Goal: Transaction & Acquisition: Purchase product/service

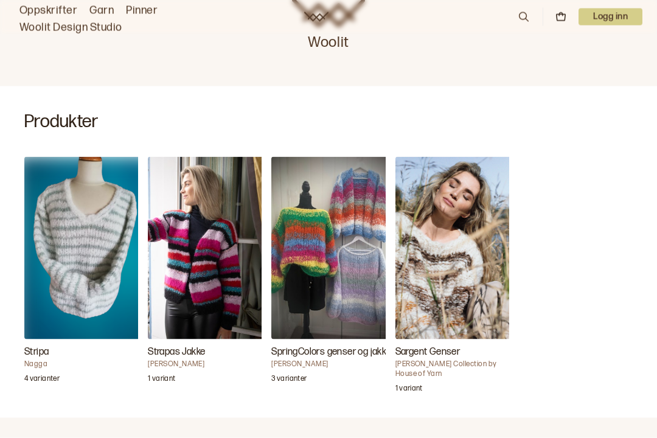
scroll to position [300, 0]
click at [95, 220] on img "Stripa" at bounding box center [85, 247] width 122 height 183
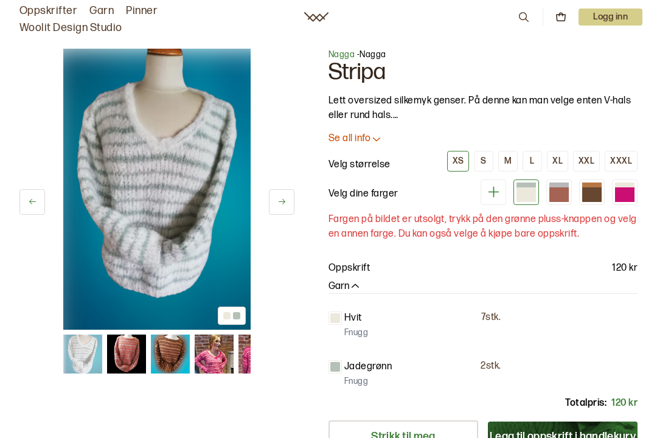
click at [536, 436] on button "Legg til oppskrift i handlekurv" at bounding box center [563, 437] width 150 height 30
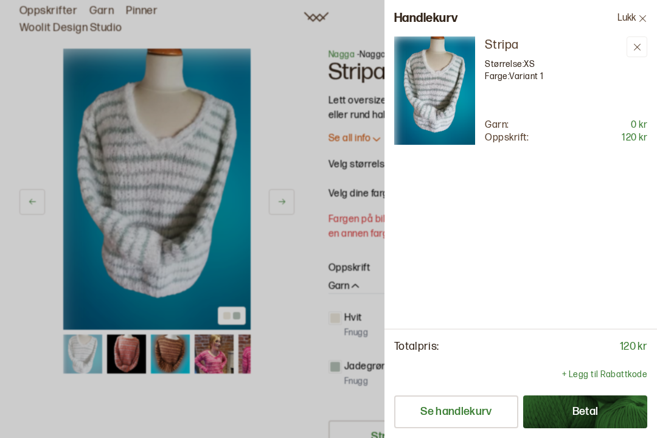
click at [242, 131] on div at bounding box center [328, 219] width 657 height 438
click at [242, 130] on div at bounding box center [328, 219] width 657 height 438
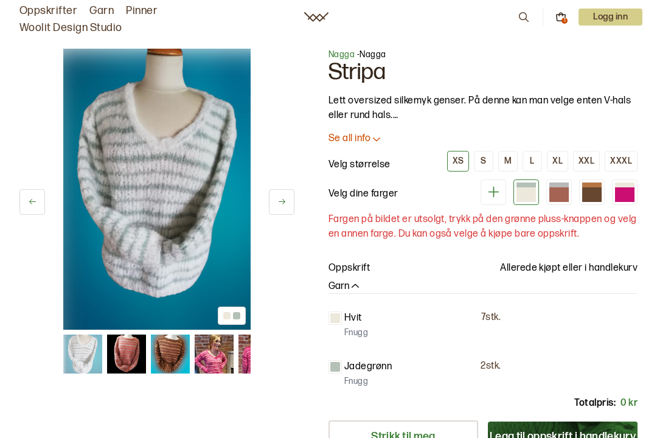
click at [352, 80] on h1 "Stripa" at bounding box center [483, 72] width 309 height 23
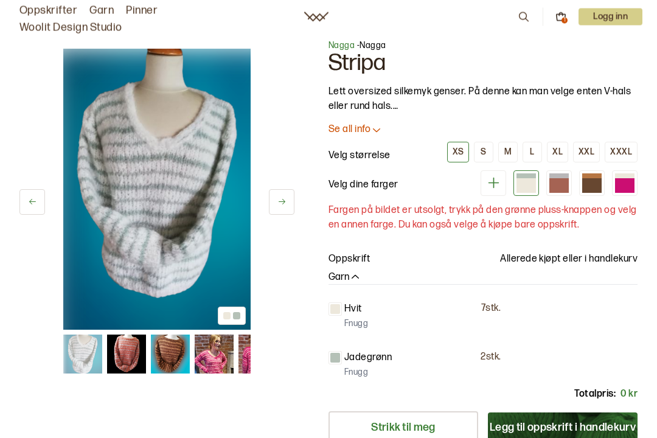
click at [360, 133] on p "Se all info" at bounding box center [350, 130] width 42 height 13
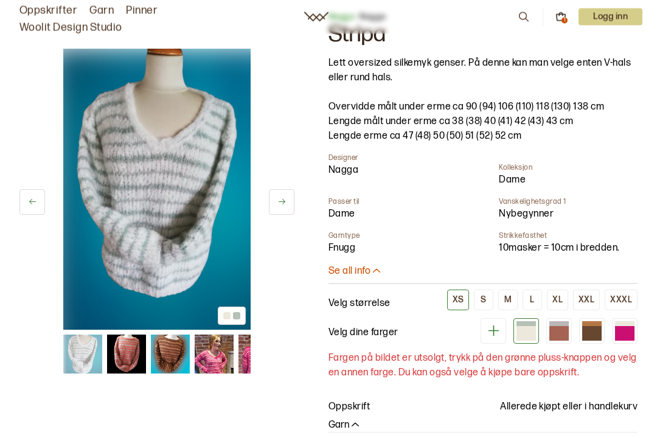
scroll to position [34, 0]
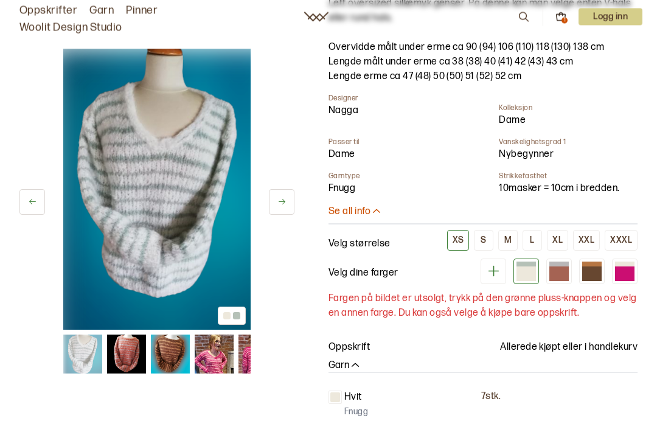
click at [248, 335] on img at bounding box center [258, 354] width 39 height 39
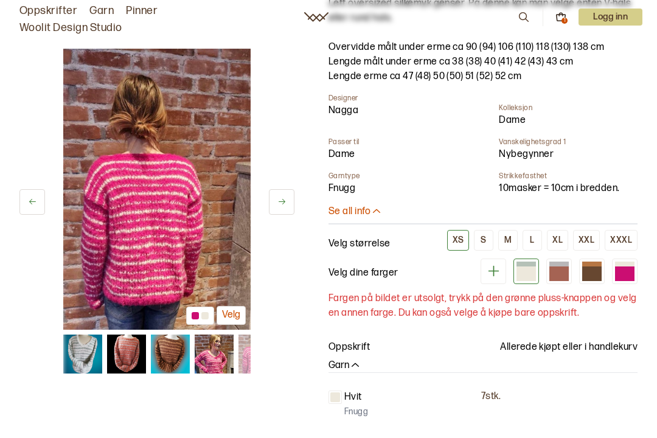
click at [166, 92] on img at bounding box center [156, 189] width 187 height 281
click at [162, 96] on img at bounding box center [156, 189] width 187 height 281
click at [57, 19] on link "Woolit Design Studio" at bounding box center [70, 27] width 103 height 17
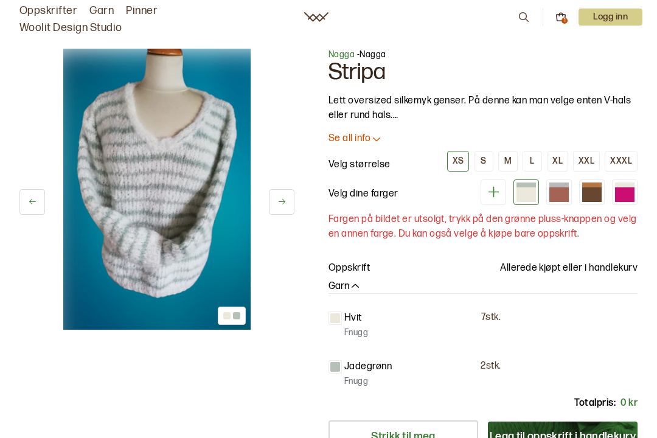
scroll to position [97, 0]
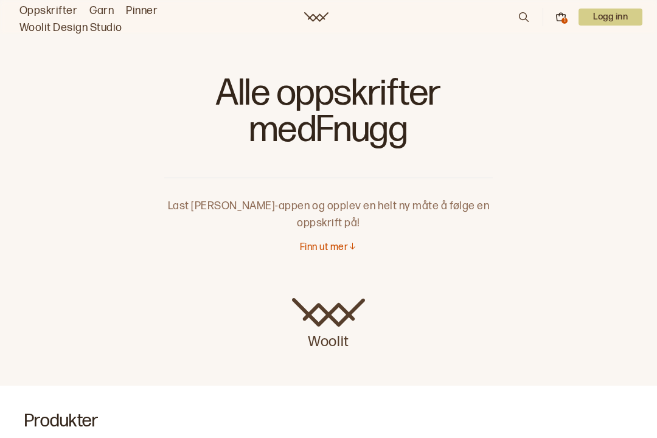
click at [613, 22] on p "Logg inn" at bounding box center [611, 17] width 64 height 17
click at [613, 22] on div at bounding box center [328, 219] width 657 height 438
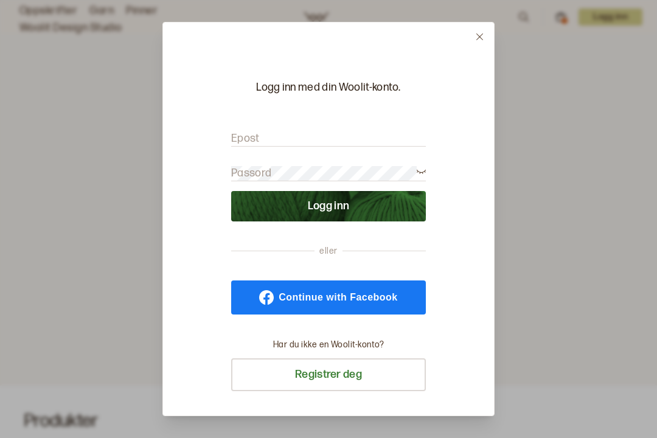
click at [604, 21] on div at bounding box center [328, 219] width 657 height 438
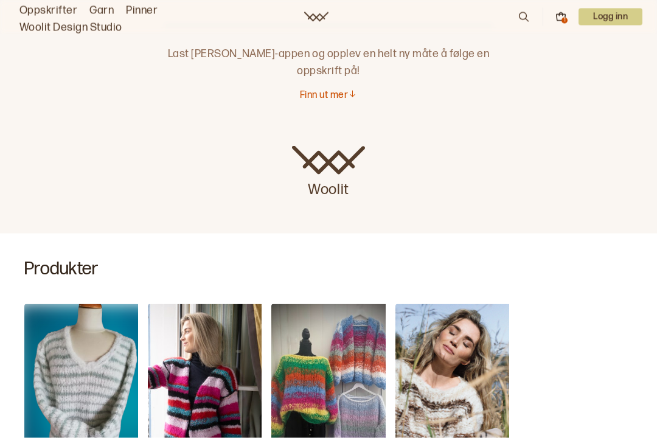
scroll to position [153, 0]
click at [608, 23] on p "Logg inn" at bounding box center [611, 17] width 64 height 17
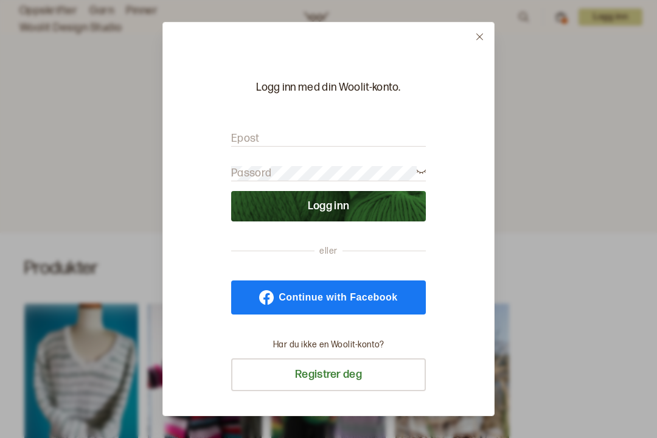
click at [279, 141] on input "Epost" at bounding box center [328, 138] width 195 height 15
type input "I"
type input "i.tumert@ hotmail.com"
click at [237, 167] on label "Passord" at bounding box center [251, 173] width 40 height 15
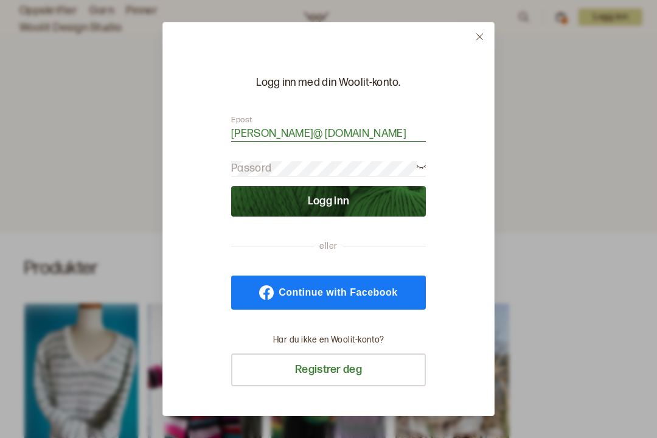
scroll to position [4, 0]
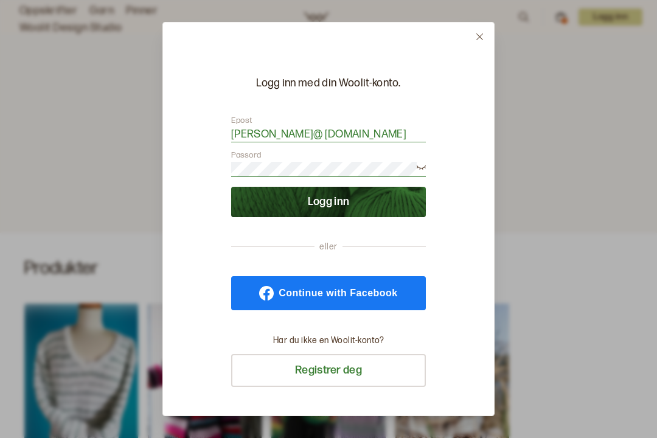
click at [326, 200] on button "Logg inn" at bounding box center [328, 202] width 195 height 30
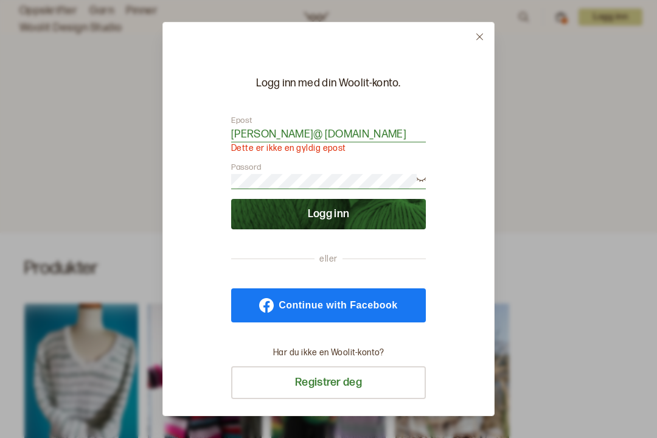
click at [358, 313] on link "Continue with Facebook" at bounding box center [328, 305] width 195 height 34
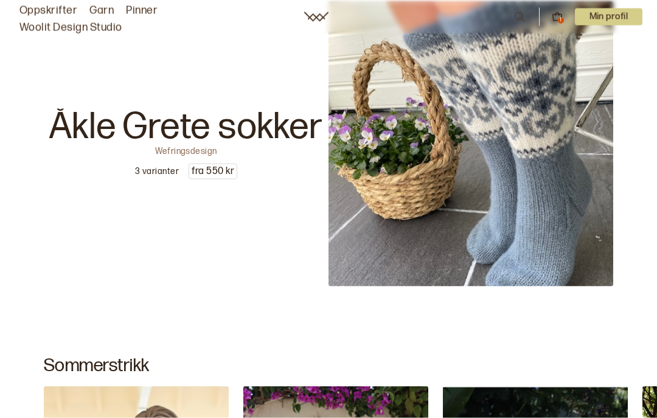
scroll to position [225, 0]
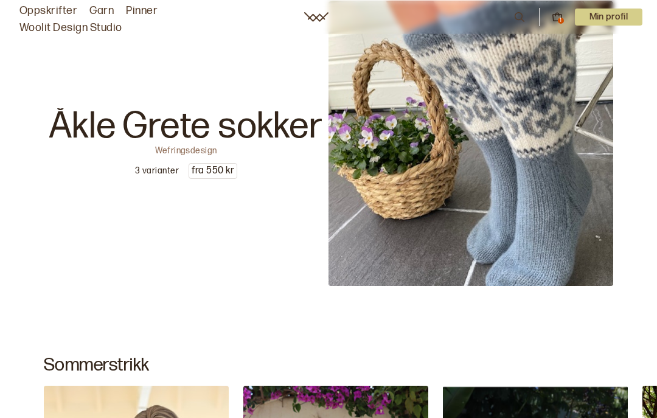
click at [473, 231] on img at bounding box center [471, 143] width 285 height 285
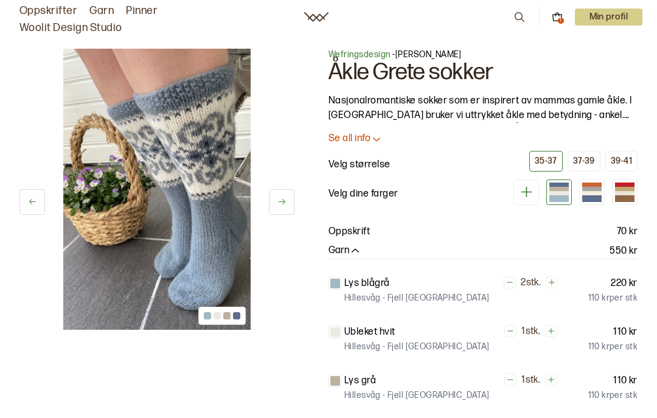
click at [473, 167] on div "Velg størrelse 35-37 37-39 39-41" at bounding box center [483, 161] width 309 height 22
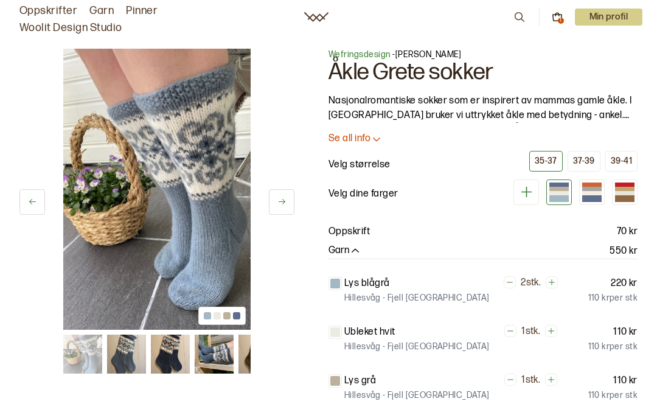
click at [167, 83] on img at bounding box center [156, 189] width 187 height 281
click at [114, 181] on div "1 av 6 1 av 6" at bounding box center [156, 330] width 275 height 563
click at [38, 189] on button at bounding box center [32, 202] width 26 height 26
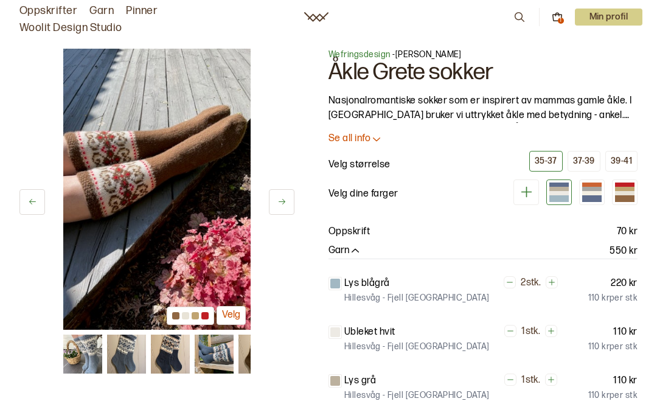
click at [33, 189] on button at bounding box center [32, 202] width 26 height 26
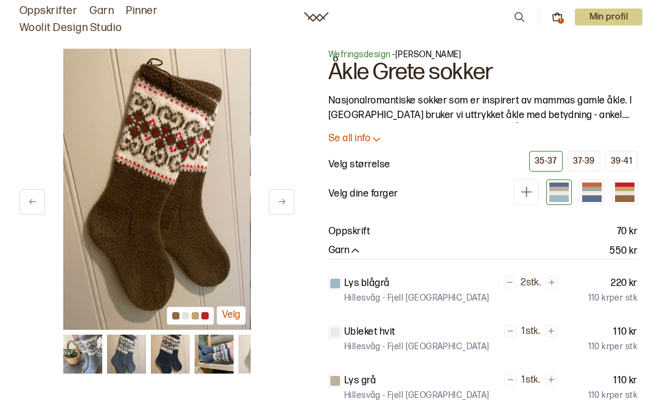
click at [41, 189] on button at bounding box center [32, 202] width 26 height 26
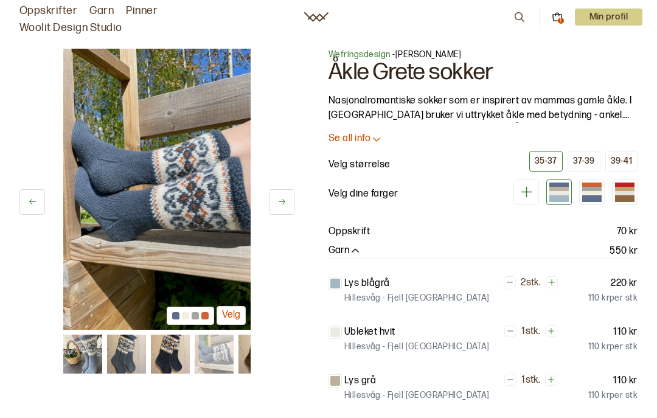
click at [41, 189] on button at bounding box center [32, 202] width 26 height 26
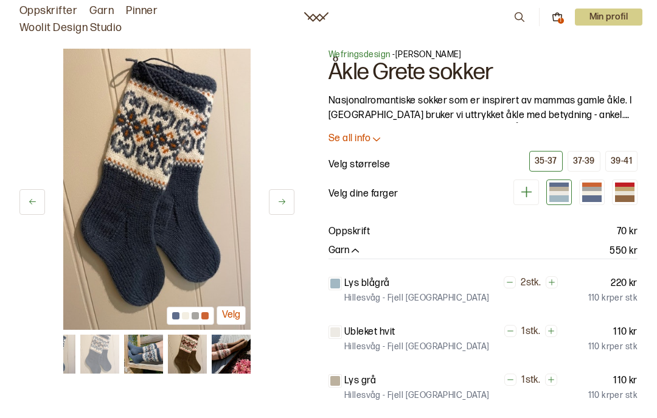
click at [42, 189] on button at bounding box center [32, 202] width 26 height 26
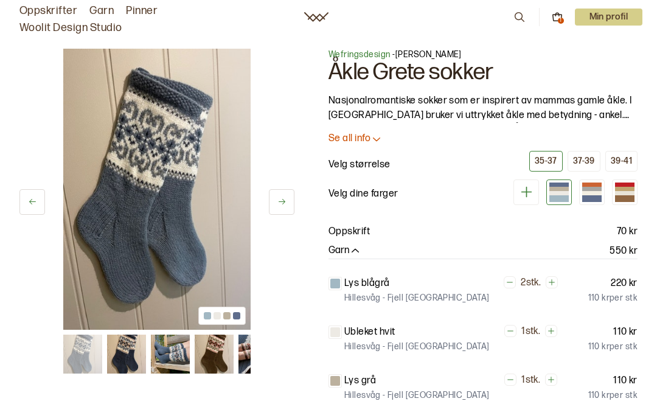
click at [40, 189] on button at bounding box center [32, 202] width 26 height 26
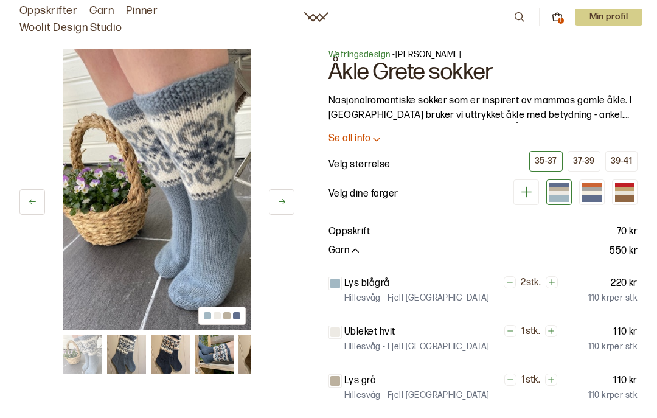
click at [39, 189] on button at bounding box center [32, 202] width 26 height 26
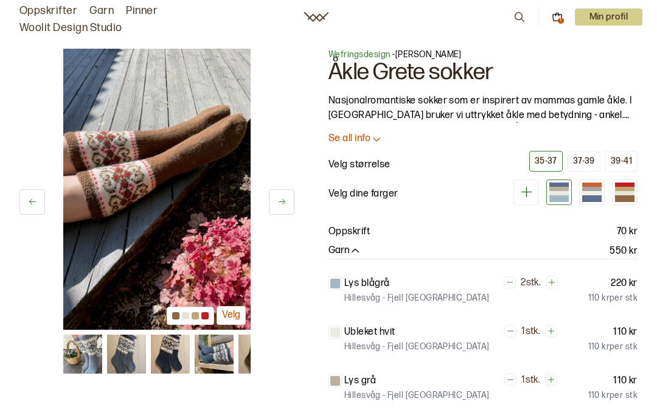
click at [38, 189] on button at bounding box center [32, 202] width 26 height 26
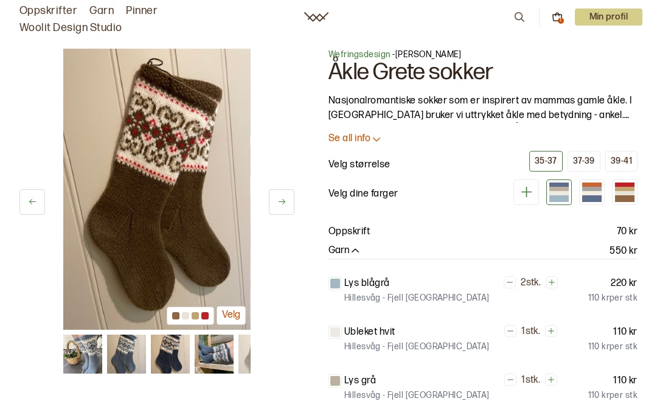
click at [43, 189] on button at bounding box center [32, 202] width 26 height 26
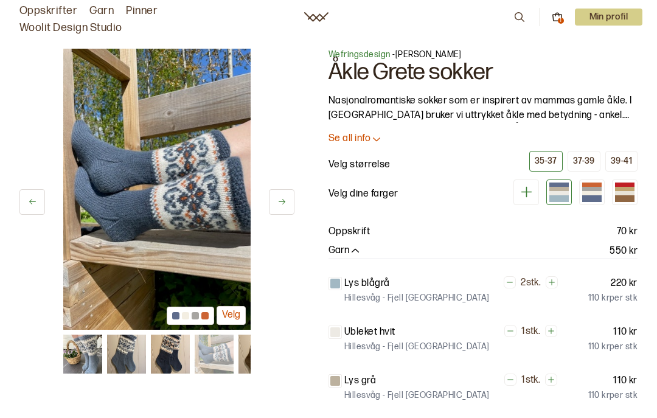
click at [38, 189] on button at bounding box center [32, 202] width 26 height 26
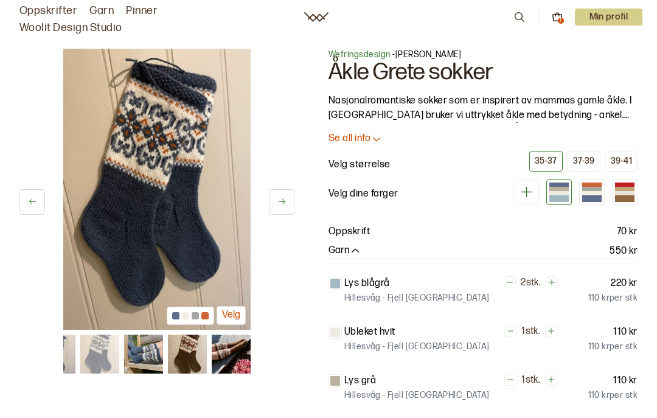
click at [91, 335] on img at bounding box center [99, 354] width 39 height 39
click at [163, 87] on img at bounding box center [156, 189] width 187 height 281
click at [238, 306] on button "Velg" at bounding box center [231, 315] width 29 height 19
click at [150, 93] on img at bounding box center [156, 189] width 187 height 281
click at [284, 189] on button at bounding box center [282, 202] width 26 height 26
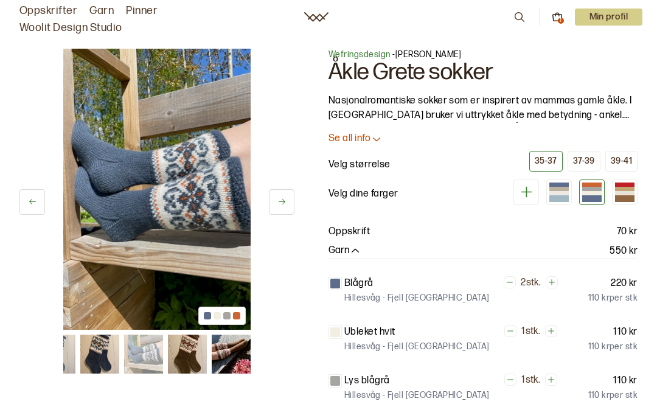
click at [157, 96] on img at bounding box center [156, 189] width 187 height 281
click at [159, 96] on img at bounding box center [156, 189] width 187 height 281
click at [156, 116] on img at bounding box center [156, 189] width 187 height 281
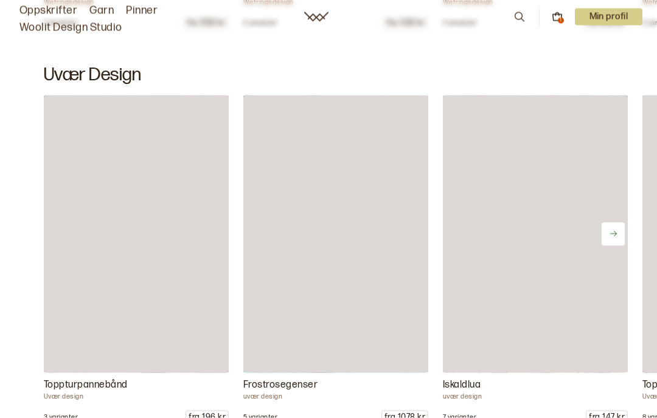
scroll to position [1312, 0]
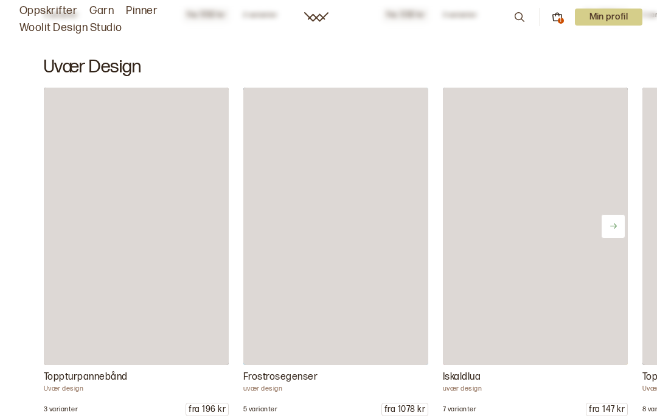
click at [143, 245] on div at bounding box center [136, 227] width 185 height 278
click at [107, 385] on p "Toppturpannebånd" at bounding box center [136, 377] width 185 height 15
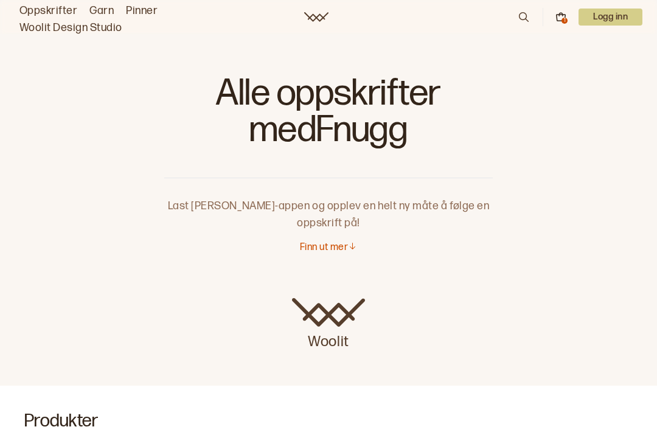
scroll to position [8, 0]
